Goal: Navigation & Orientation: Find specific page/section

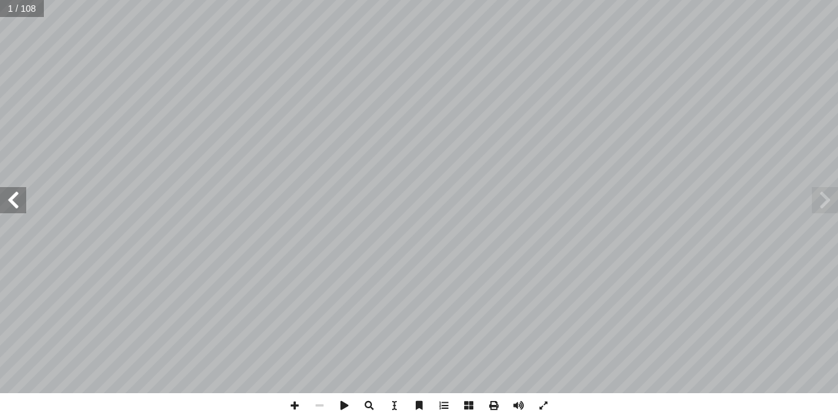
click at [22, 207] on span at bounding box center [13, 200] width 26 height 26
click at [22, 208] on span at bounding box center [13, 200] width 26 height 26
click at [23, 208] on span at bounding box center [13, 200] width 26 height 26
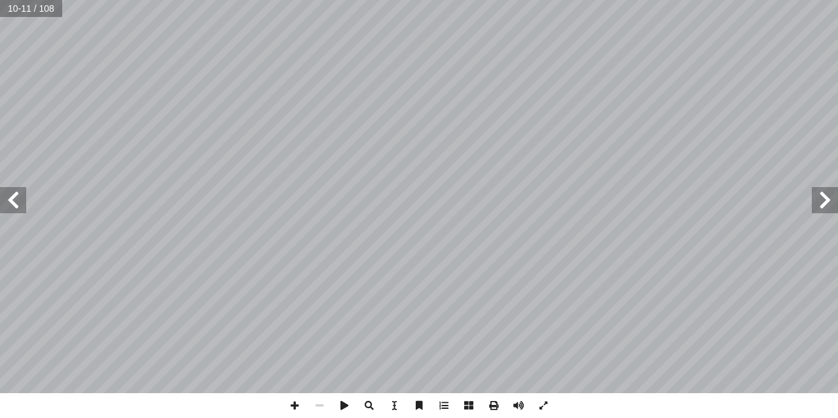
click at [821, 202] on span at bounding box center [824, 200] width 26 height 26
